Goal: Task Accomplishment & Management: Complete application form

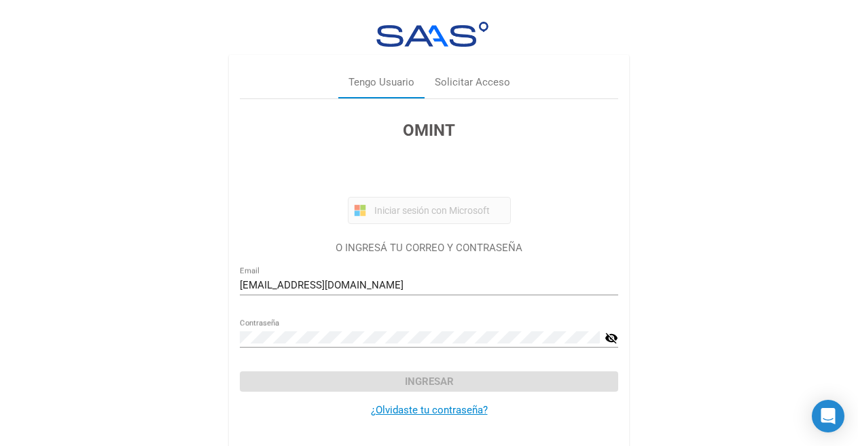
scroll to position [8, 0]
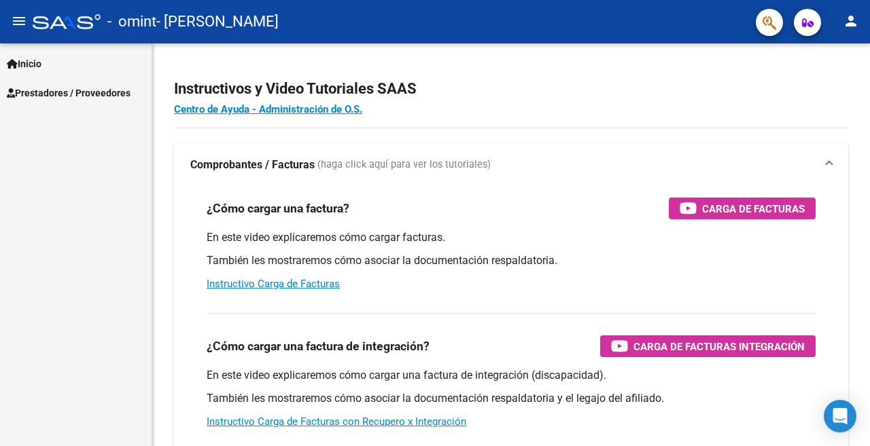
click at [48, 60] on link "Inicio" at bounding box center [75, 63] width 151 height 29
click at [61, 87] on span "Prestadores / Proveedores" at bounding box center [69, 93] width 124 height 15
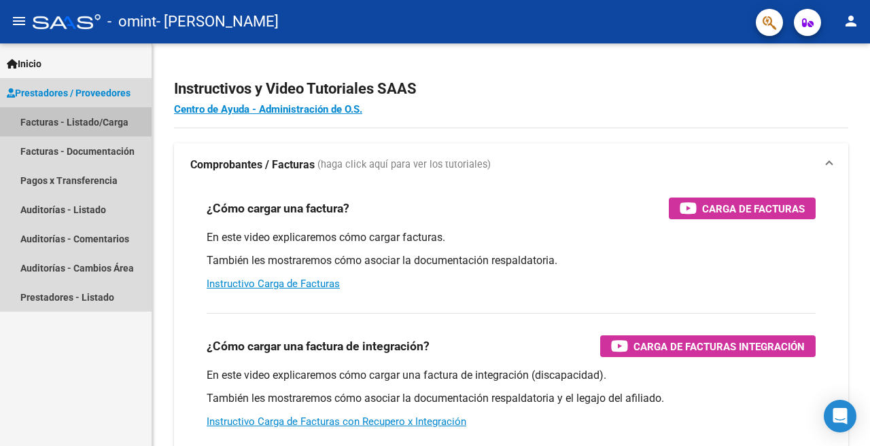
click at [64, 121] on link "Facturas - Listado/Carga" at bounding box center [75, 121] width 151 height 29
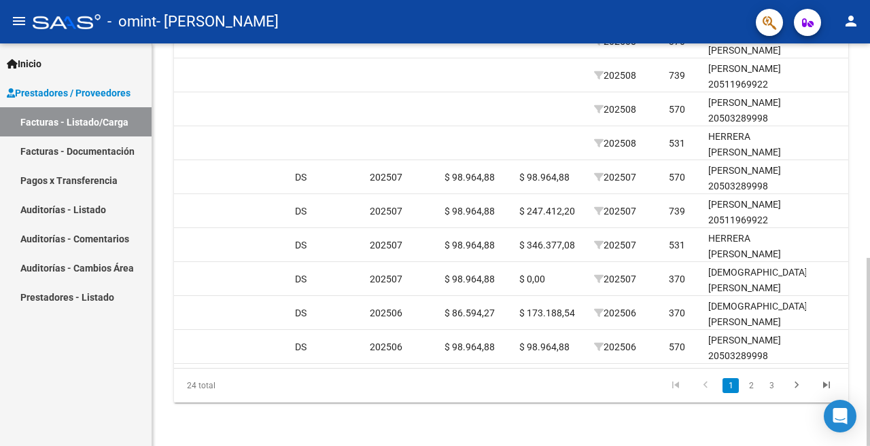
scroll to position [0, 1075]
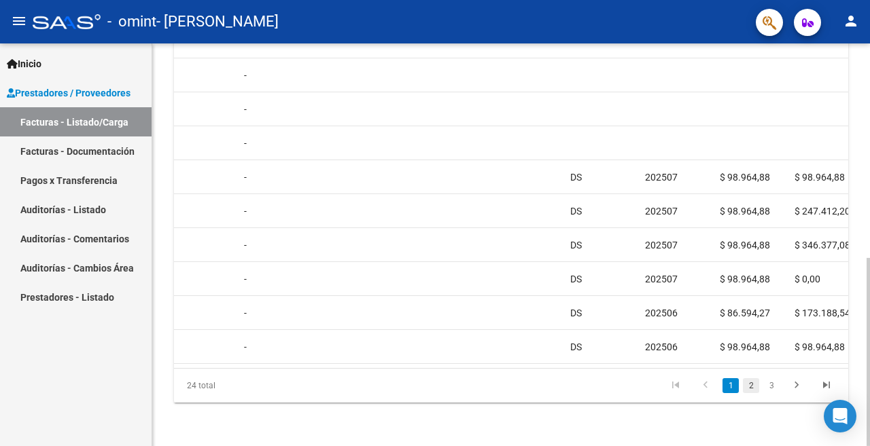
click at [746, 385] on link "2" at bounding box center [751, 385] width 16 height 15
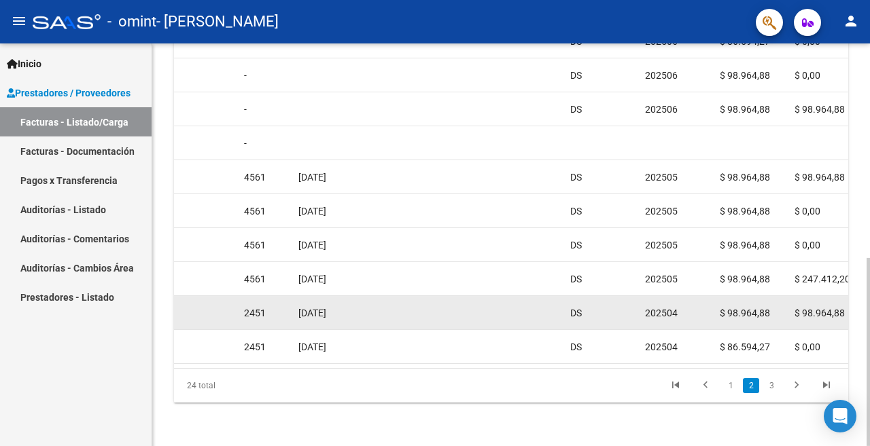
scroll to position [459, 0]
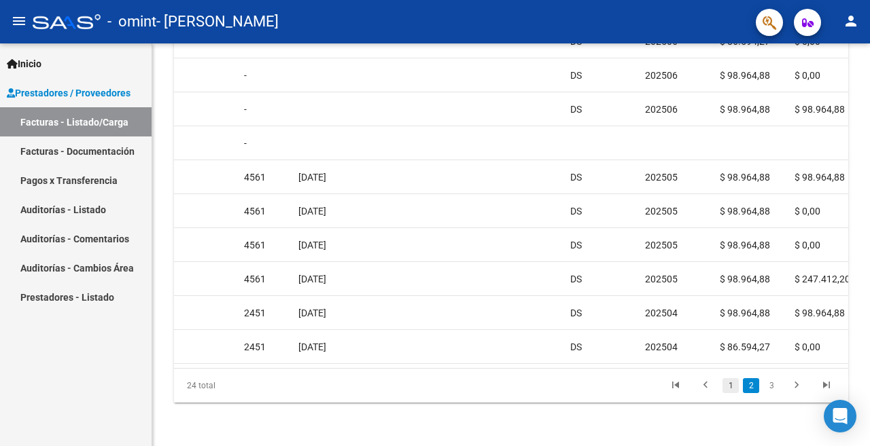
click at [728, 388] on link "1" at bounding box center [730, 385] width 16 height 15
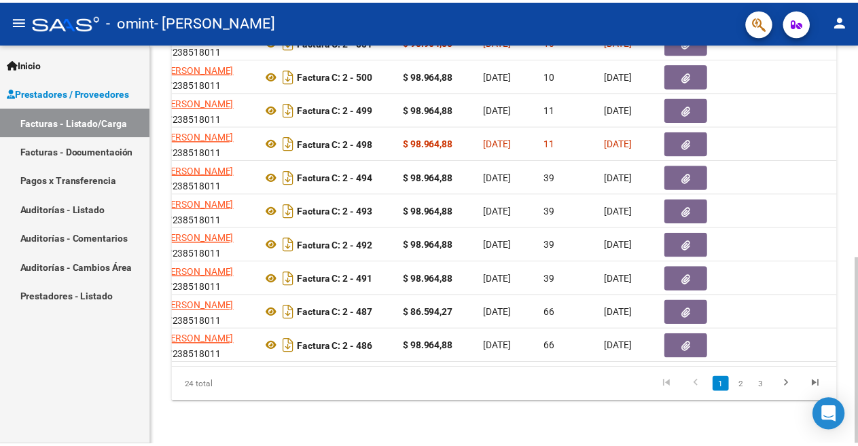
scroll to position [0, 0]
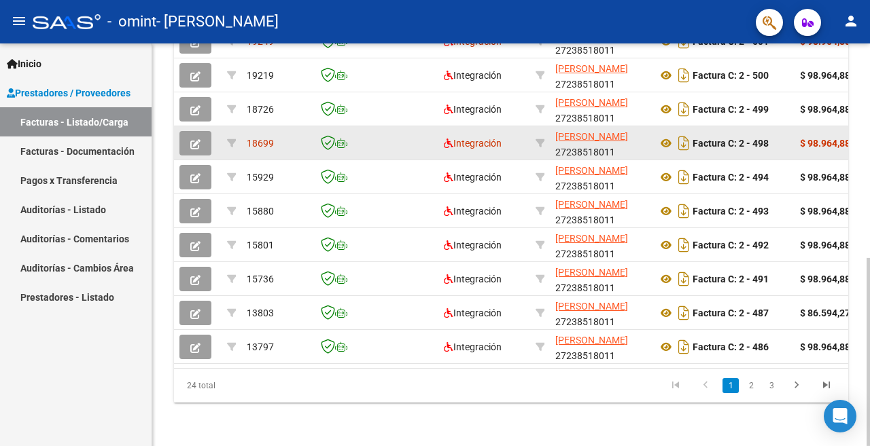
click at [179, 128] on datatable-body-cell at bounding box center [198, 142] width 48 height 33
click at [188, 134] on button "button" at bounding box center [195, 143] width 32 height 24
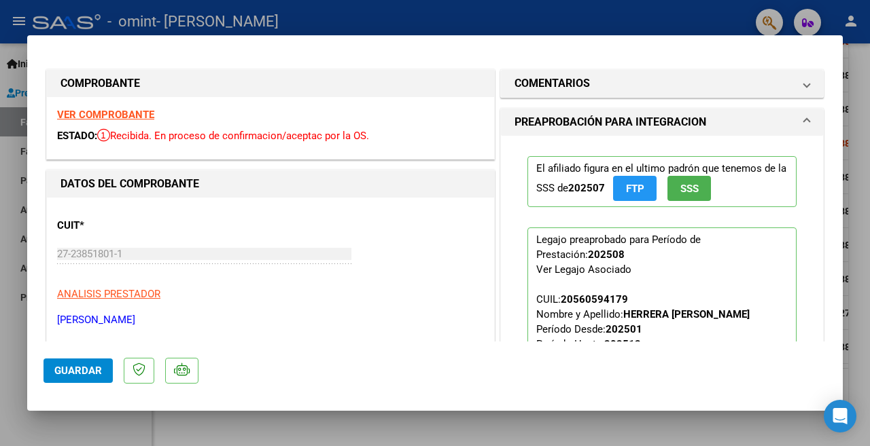
click at [439, 18] on div at bounding box center [435, 223] width 870 height 446
type input "$ 0,00"
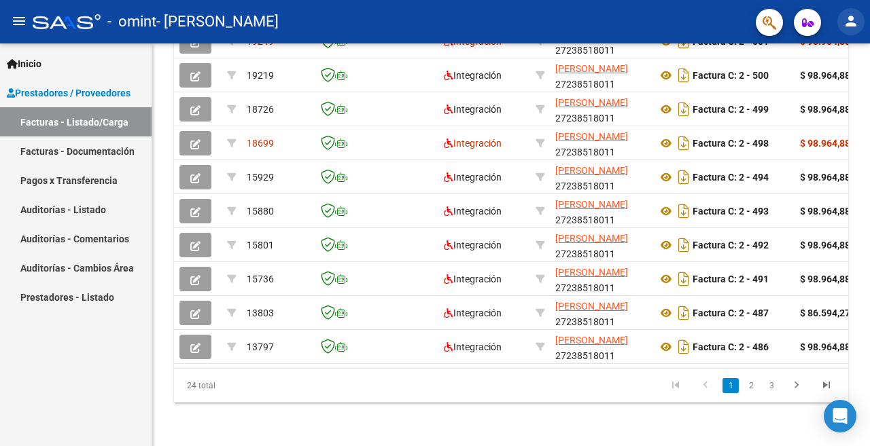
click at [857, 32] on button "person" at bounding box center [850, 21] width 27 height 27
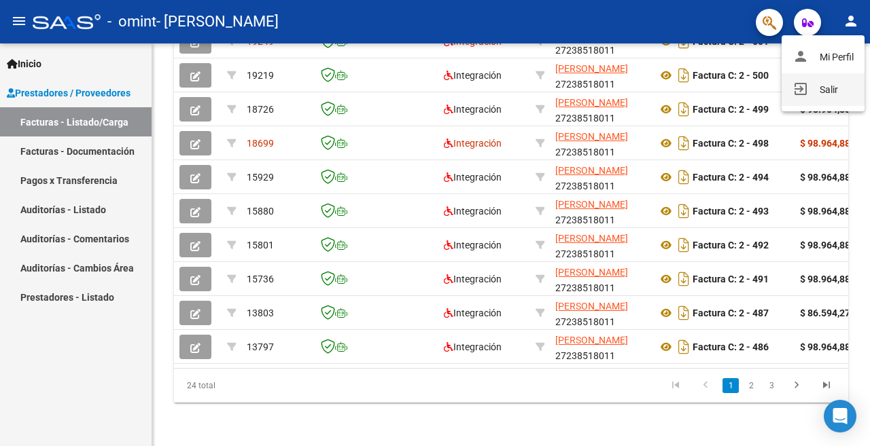
click at [825, 83] on button "exit_to_app Salir" at bounding box center [822, 89] width 83 height 33
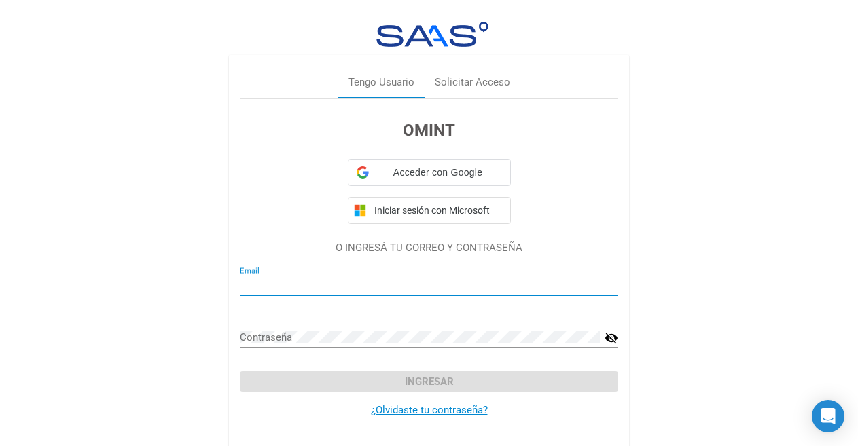
type input "[EMAIL_ADDRESS][DOMAIN_NAME]"
